Goal: Navigation & Orientation: Go to known website

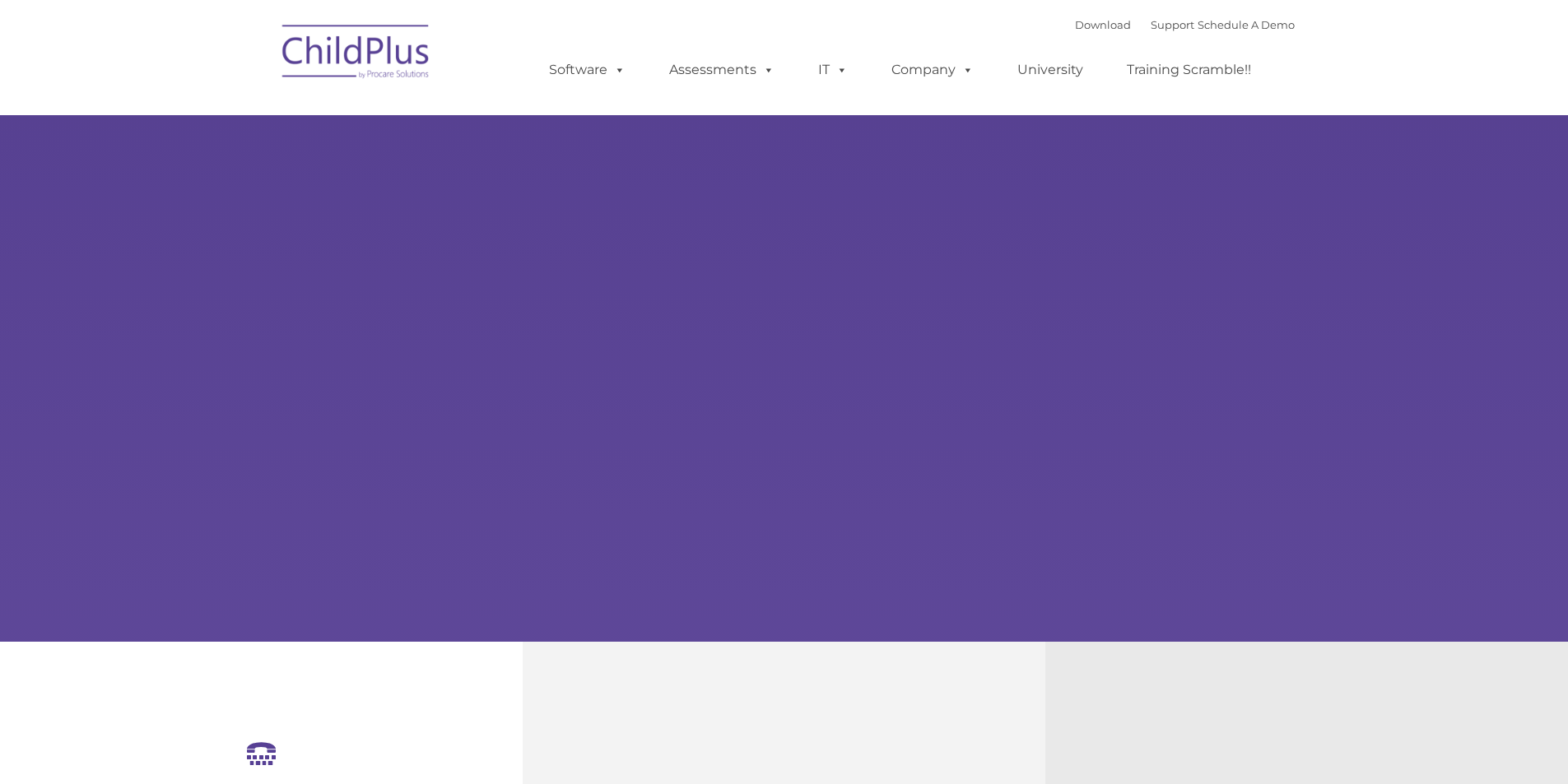
select select "MEDIUM"
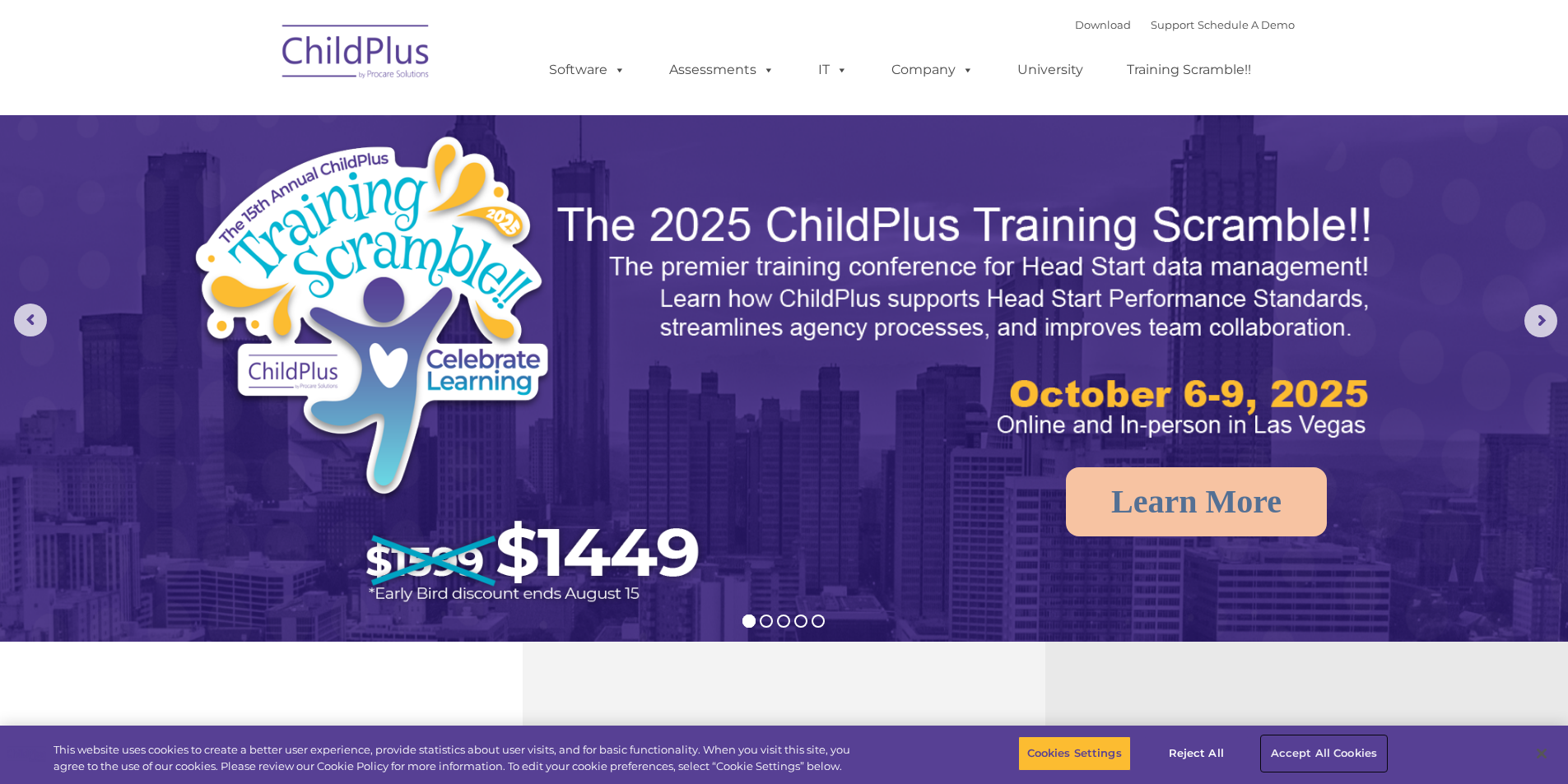
click at [1297, 751] on button "Accept All Cookies" at bounding box center [1323, 754] width 124 height 35
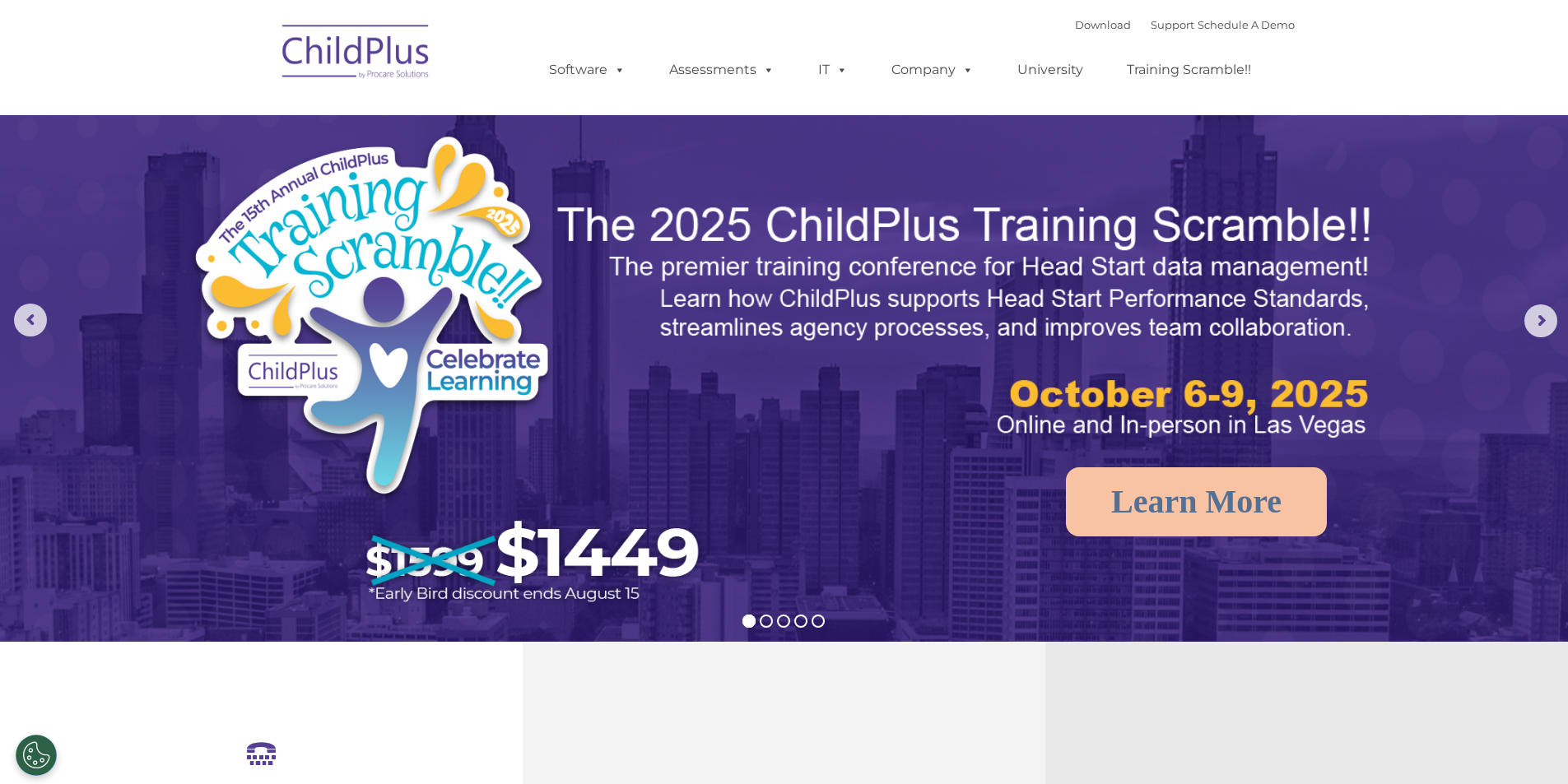
click at [350, 54] on img at bounding box center [356, 54] width 165 height 82
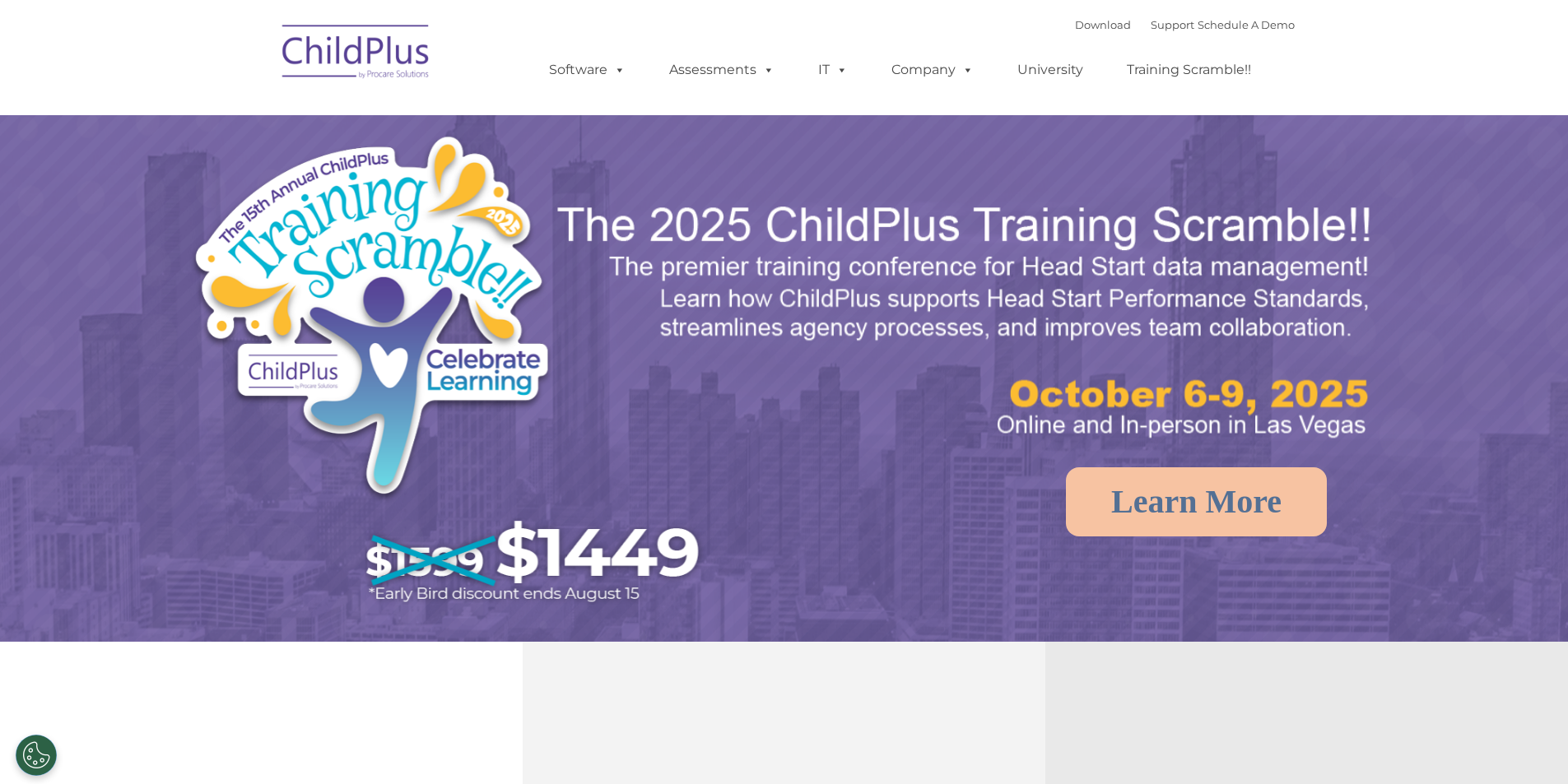
select select "MEDIUM"
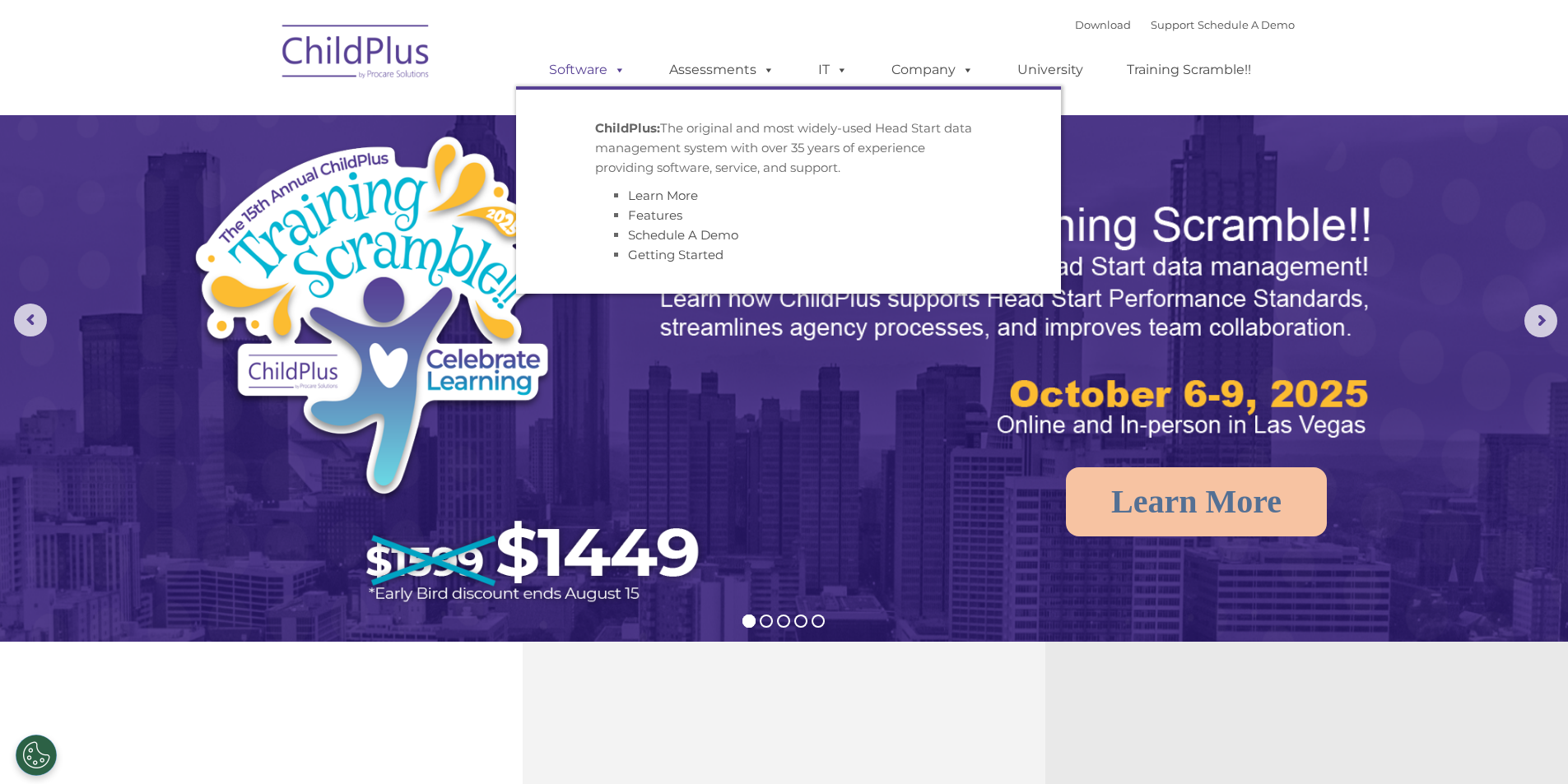
click at [614, 67] on span at bounding box center [616, 69] width 18 height 16
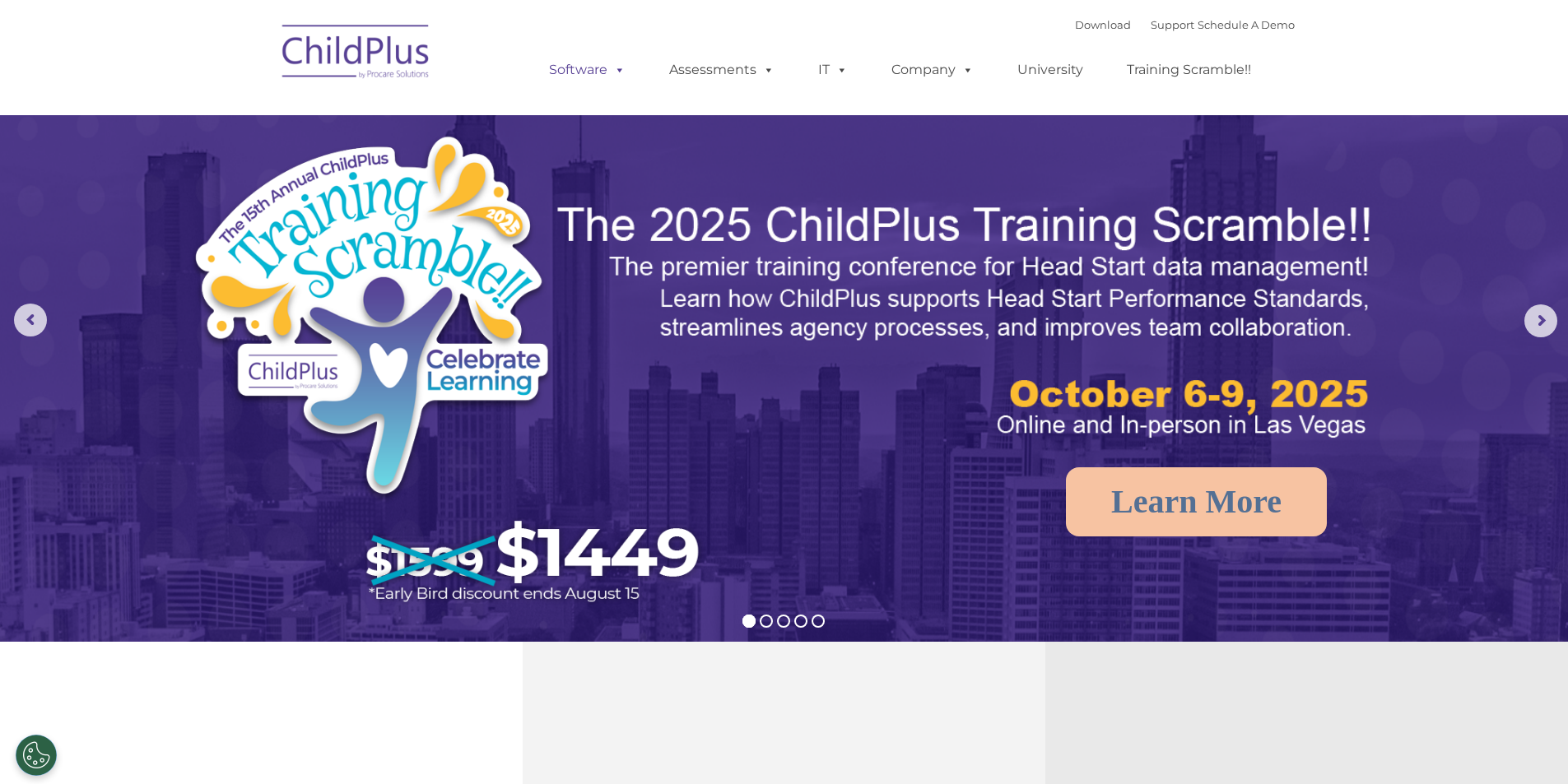
click at [620, 62] on span at bounding box center [616, 69] width 18 height 16
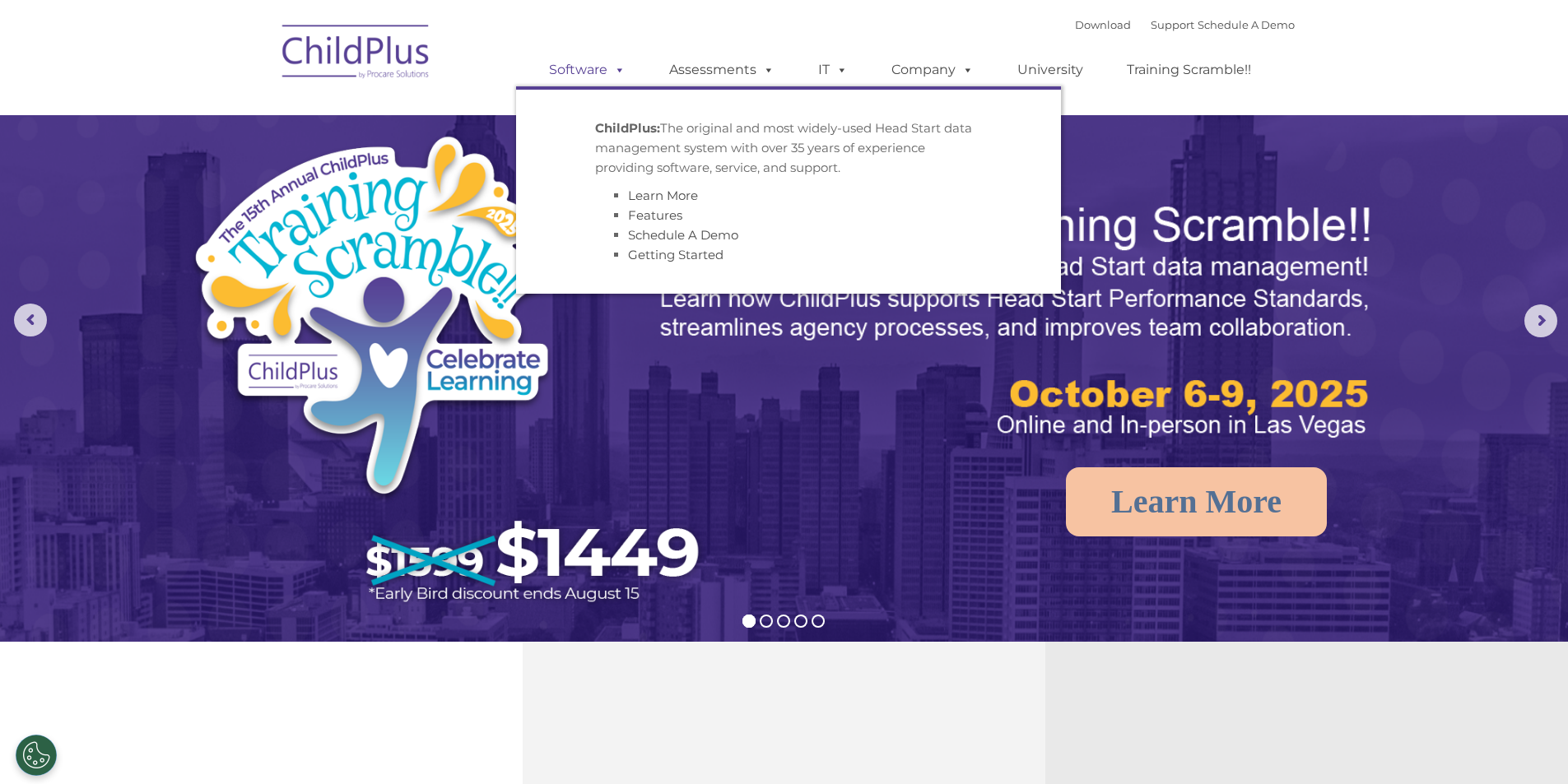
click at [621, 62] on span at bounding box center [616, 69] width 18 height 16
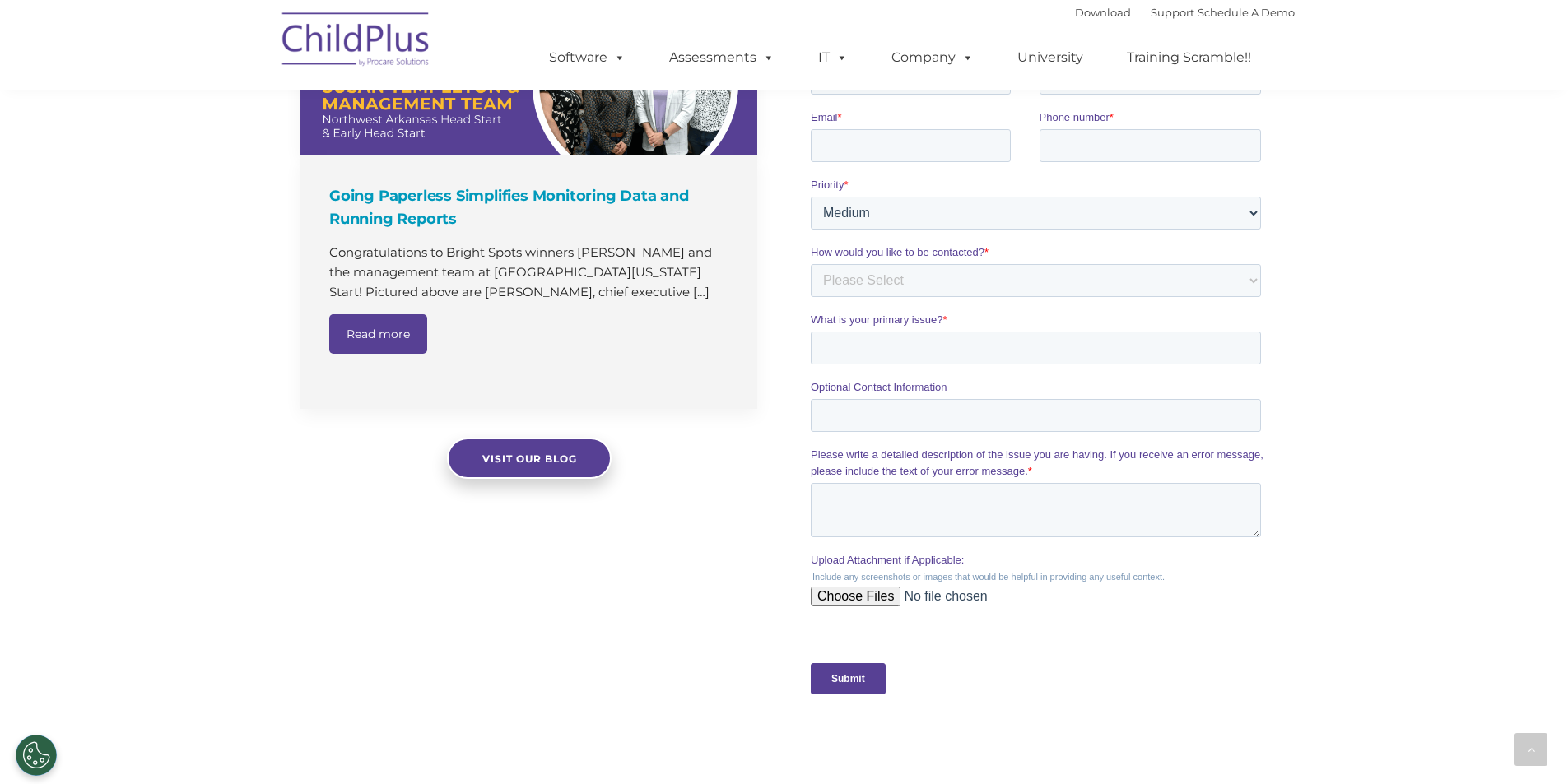
scroll to position [1467, 0]
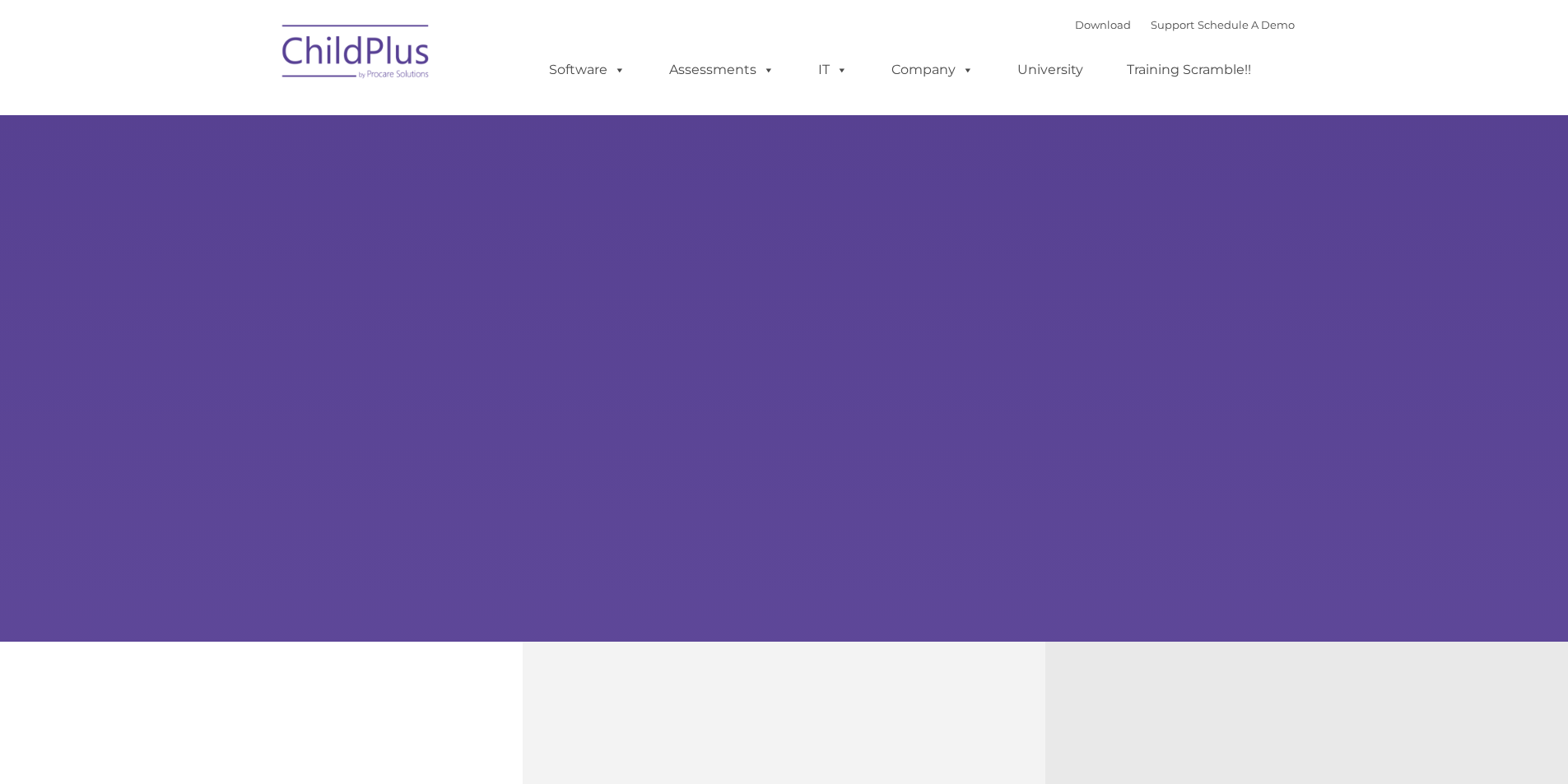
select select "MEDIUM"
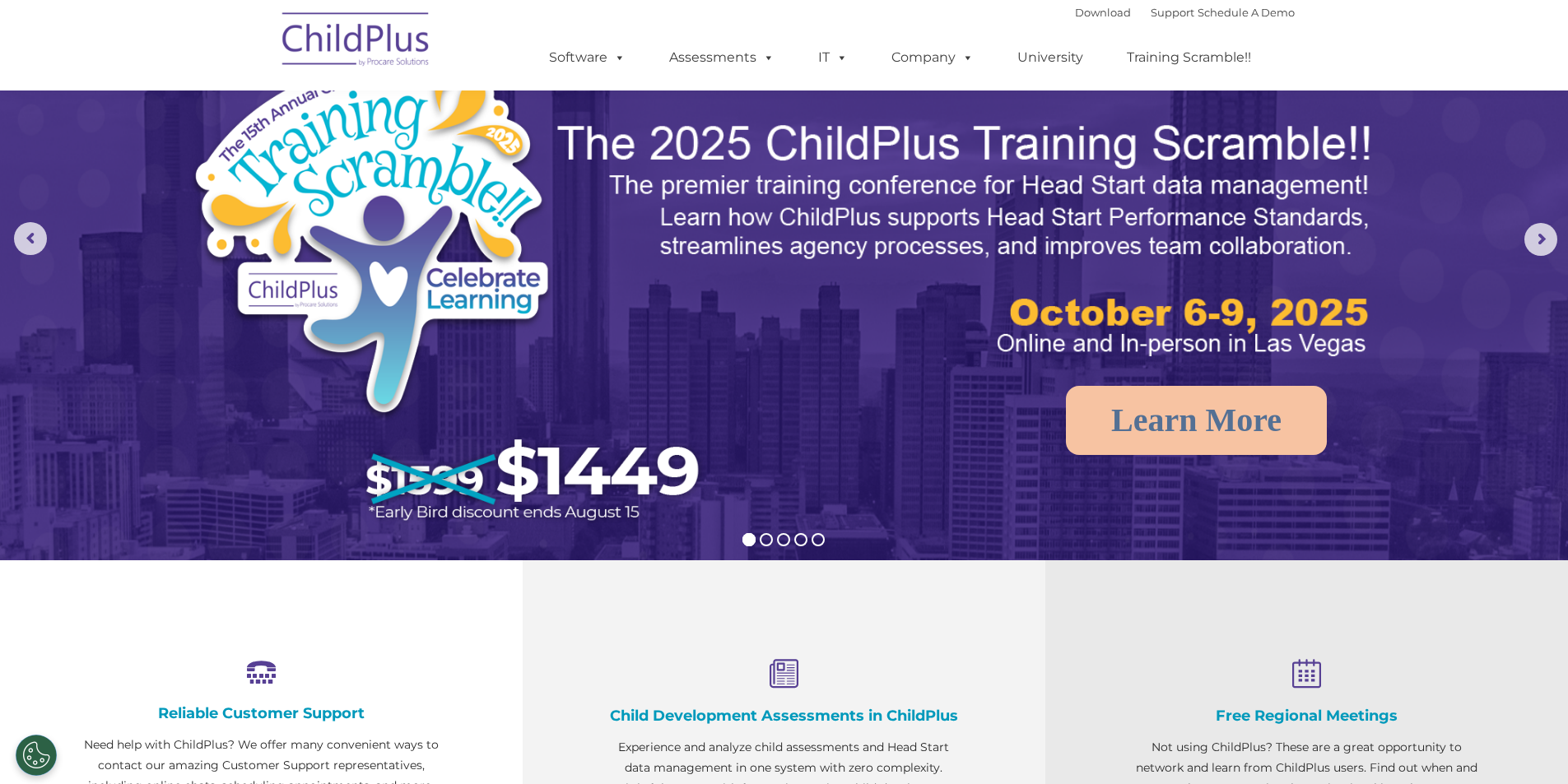
scroll to position [82, 0]
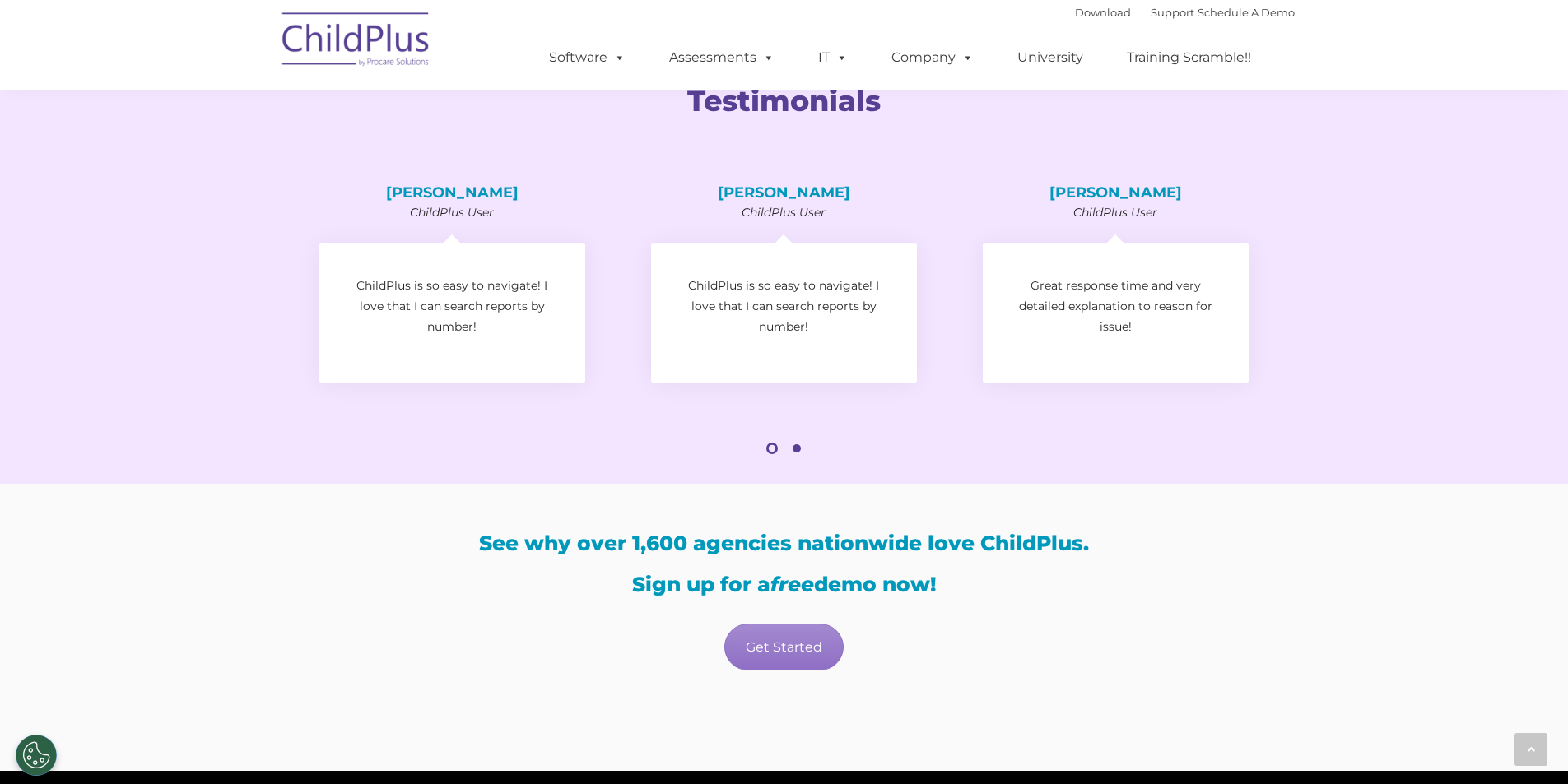
scroll to position [2828, 0]
